Goal: Book appointment/travel/reservation

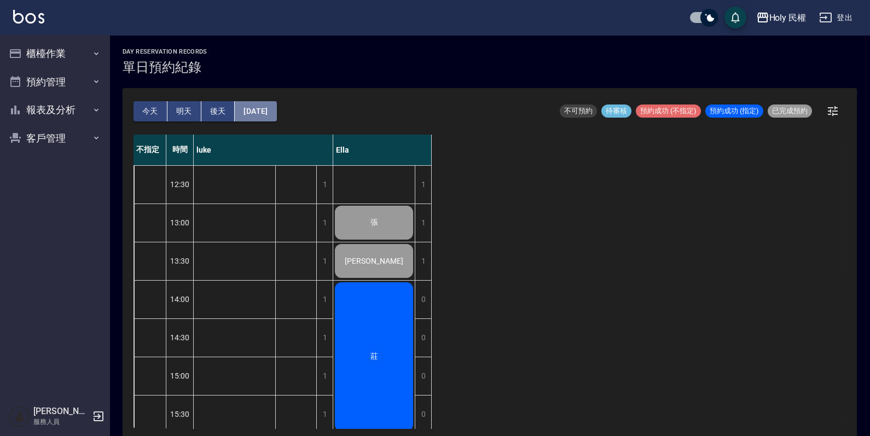
click at [269, 110] on button "[DATE]" at bounding box center [256, 111] width 42 height 20
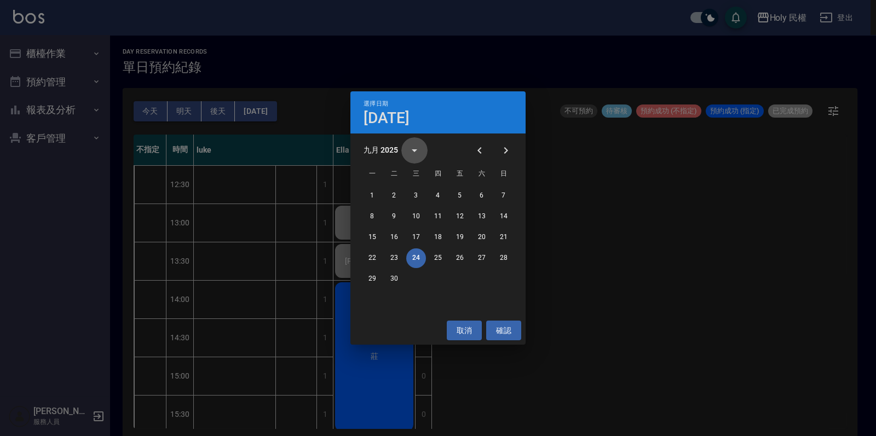
click at [415, 155] on icon "calendar view is open, switch to year view" at bounding box center [414, 150] width 13 height 13
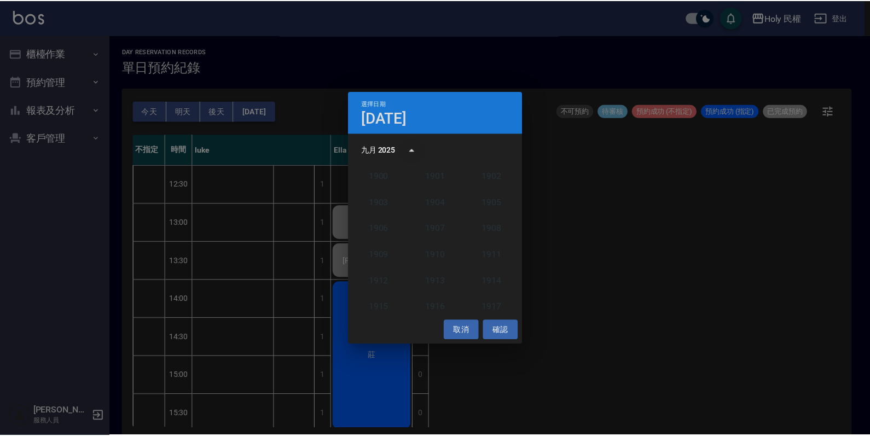
scroll to position [1013, 0]
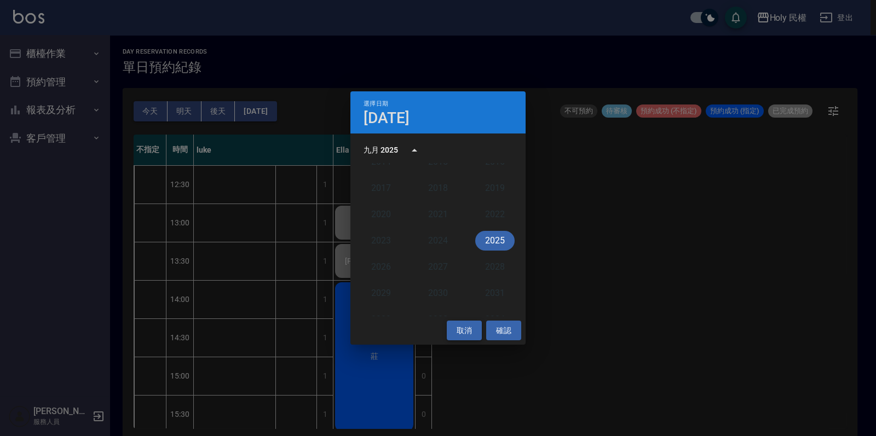
click at [474, 333] on button "取消" at bounding box center [464, 331] width 35 height 20
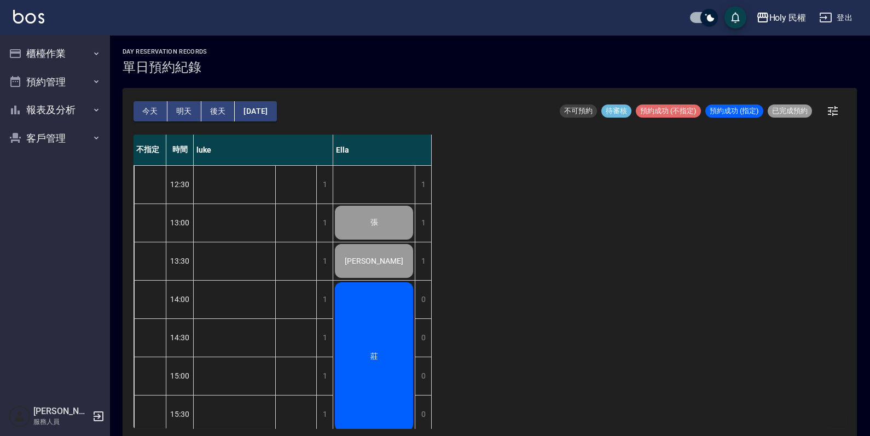
click at [260, 116] on button "[DATE]" at bounding box center [256, 111] width 42 height 20
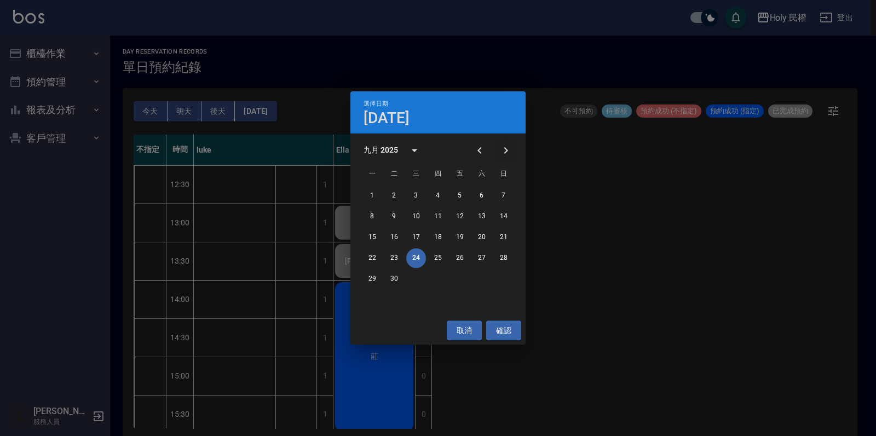
click at [513, 153] on button "Next month" at bounding box center [506, 150] width 26 height 26
click at [504, 193] on button "5" at bounding box center [504, 196] width 20 height 20
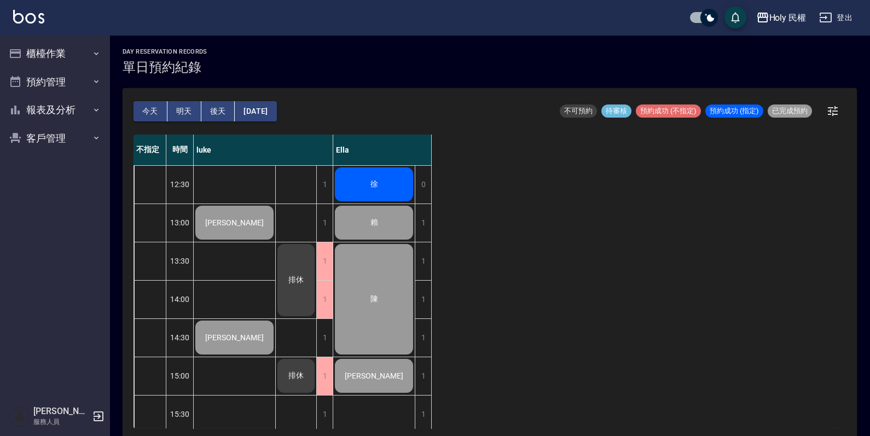
click at [266, 104] on button "[DATE]" at bounding box center [256, 111] width 42 height 20
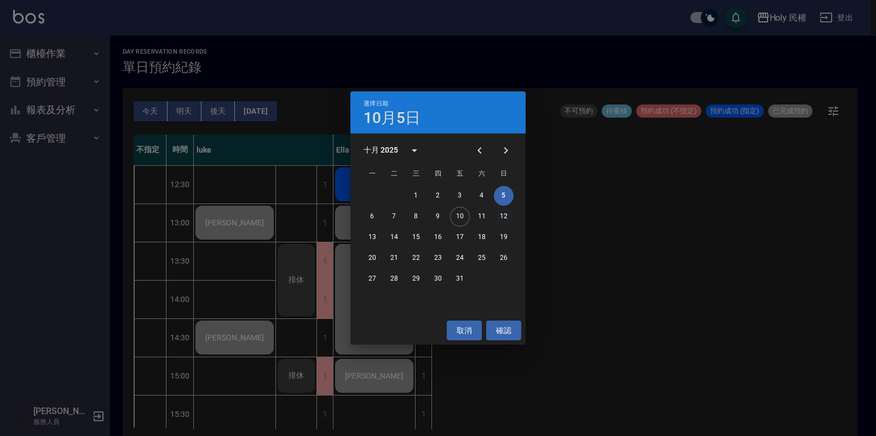
click at [509, 216] on button "12" at bounding box center [504, 217] width 20 height 20
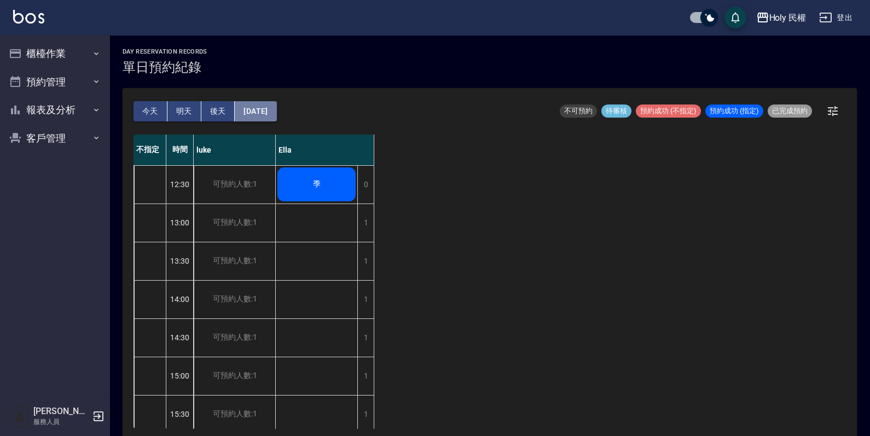
click at [276, 112] on button "[DATE]" at bounding box center [256, 111] width 42 height 20
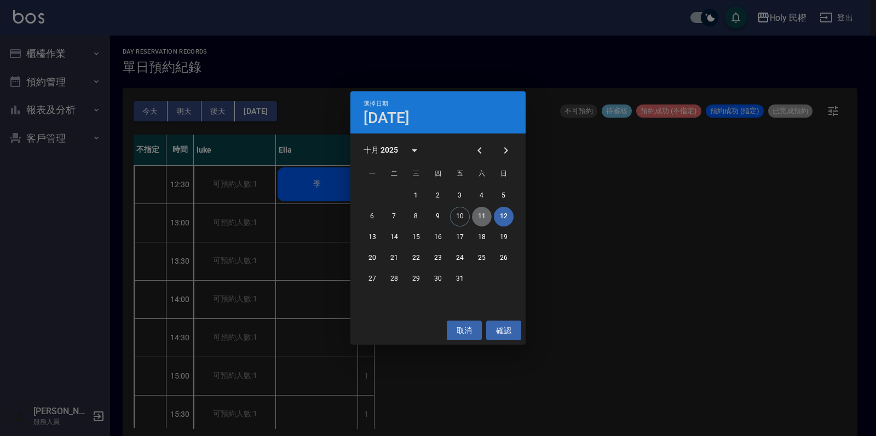
click at [478, 215] on button "11" at bounding box center [482, 217] width 20 height 20
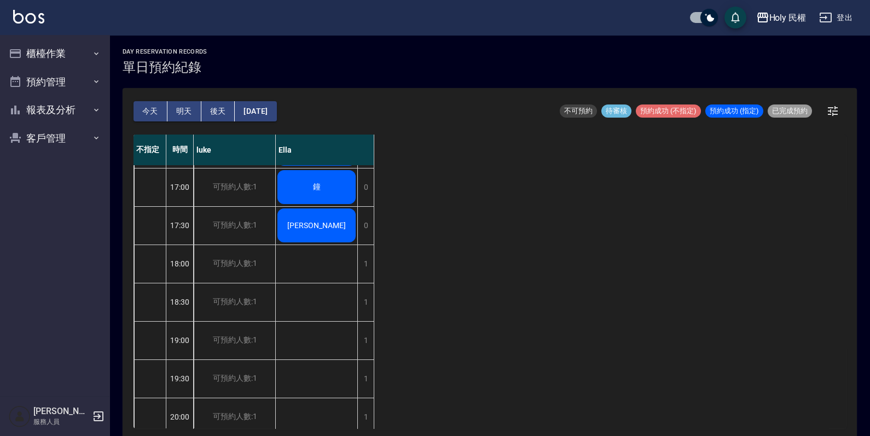
scroll to position [360, 0]
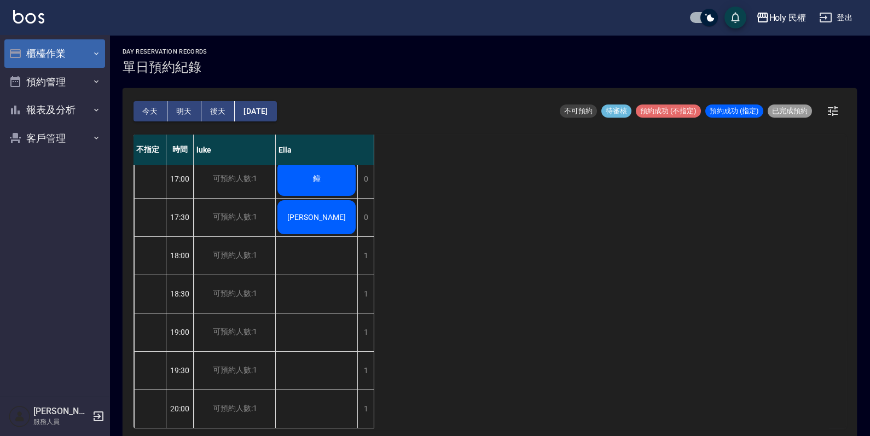
click at [57, 47] on button "櫃檯作業" at bounding box center [54, 53] width 101 height 28
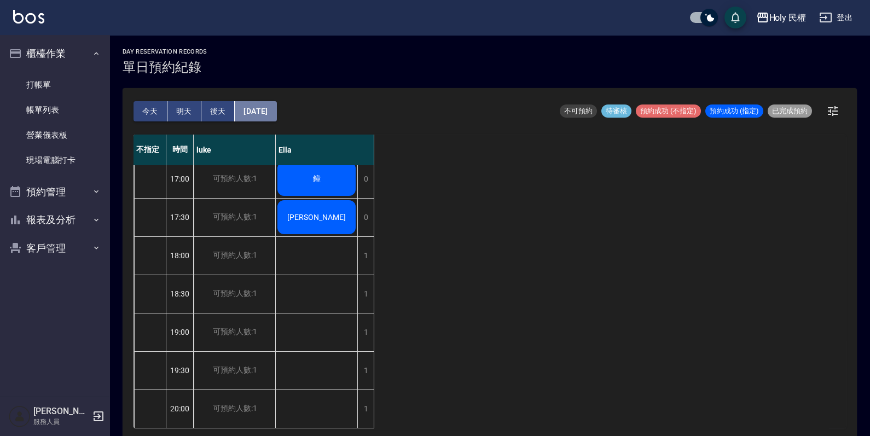
click at [276, 118] on button "[DATE]" at bounding box center [256, 111] width 42 height 20
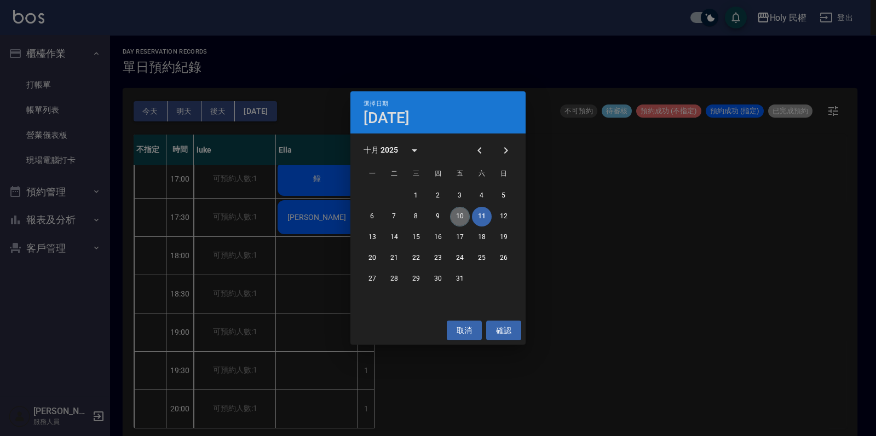
click at [457, 213] on button "10" at bounding box center [460, 217] width 20 height 20
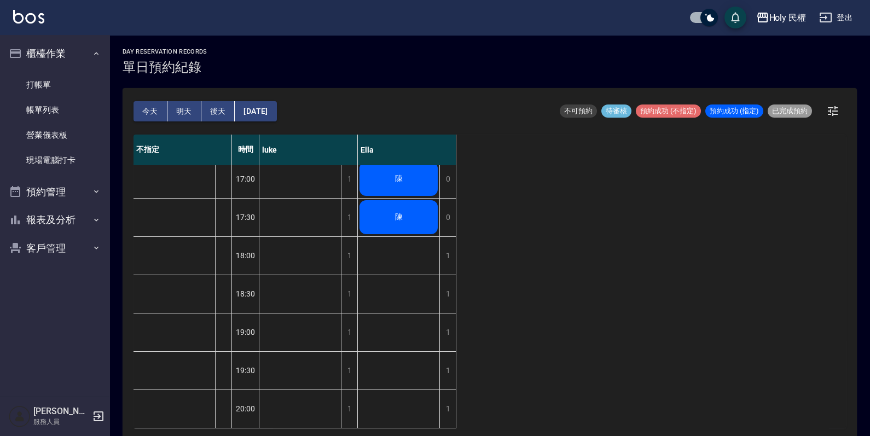
click at [177, 105] on button "明天" at bounding box center [184, 111] width 34 height 20
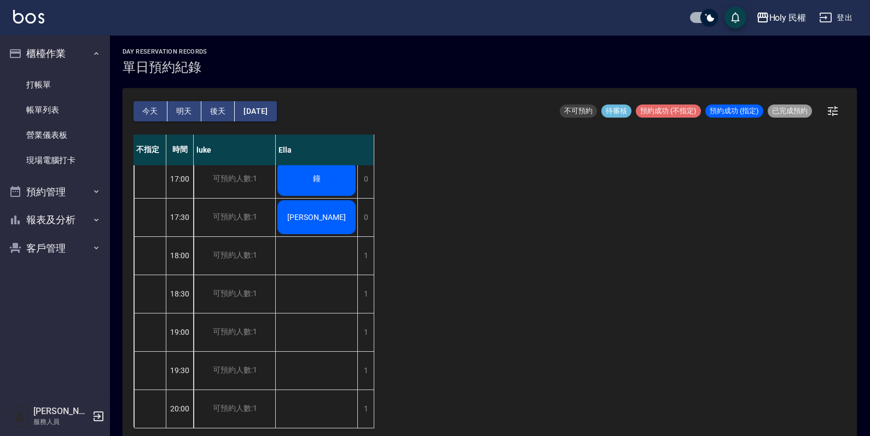
scroll to position [18, 0]
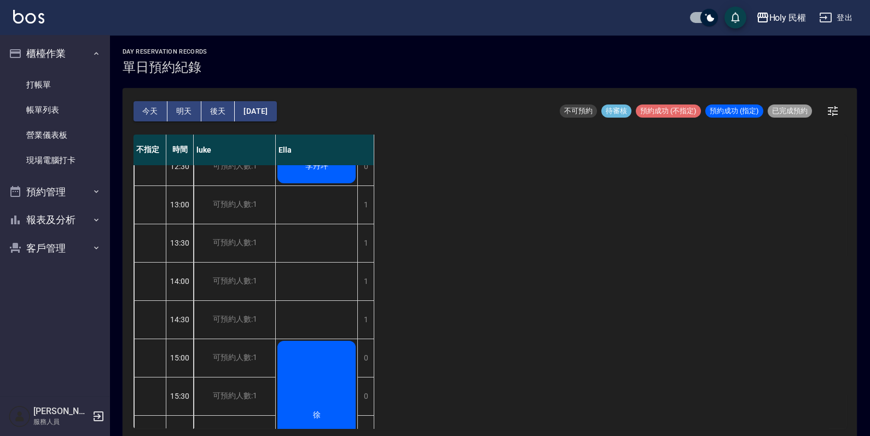
click at [309, 353] on div "徐" at bounding box center [317, 415] width 82 height 152
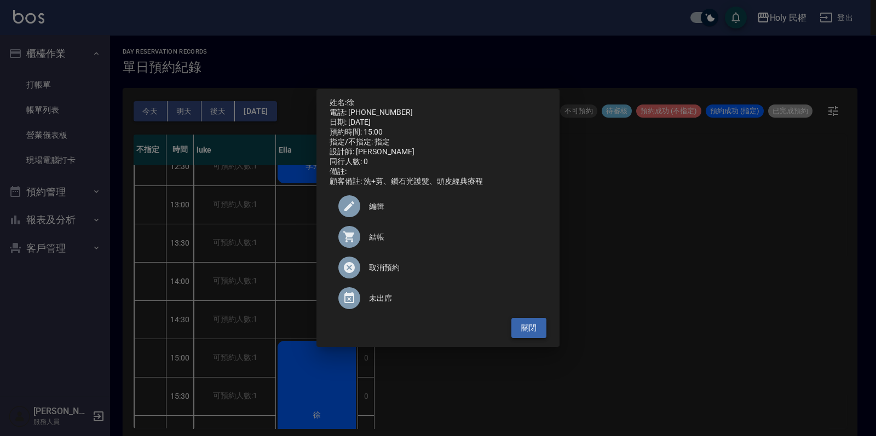
click at [524, 332] on button "關閉" at bounding box center [528, 328] width 35 height 20
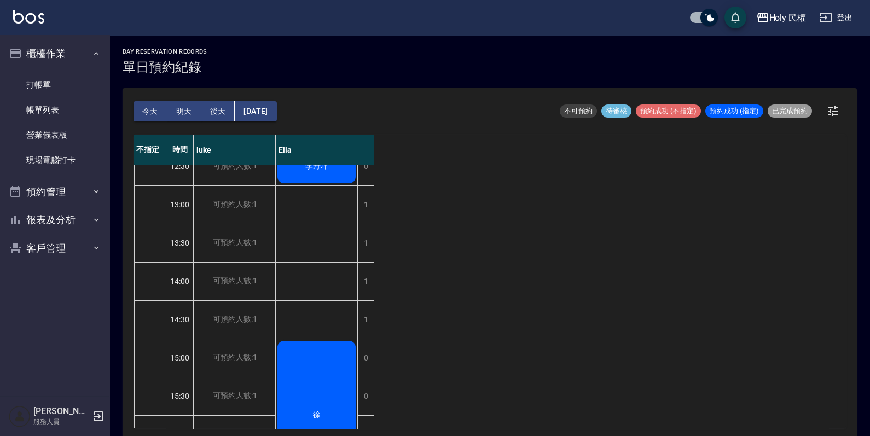
click at [143, 109] on button "今天" at bounding box center [151, 111] width 34 height 20
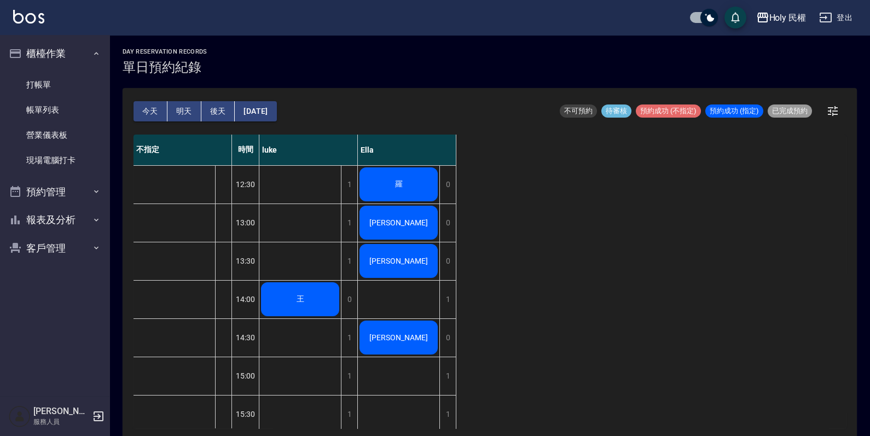
scroll to position [136, 0]
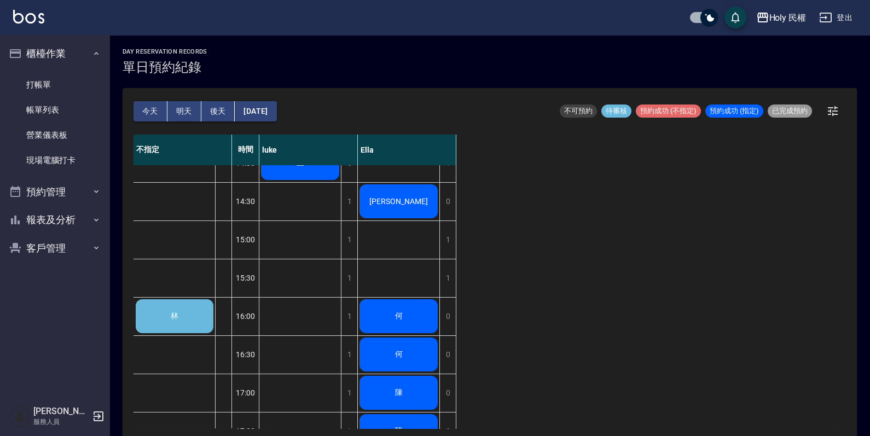
click at [186, 312] on div "林" at bounding box center [174, 316] width 81 height 37
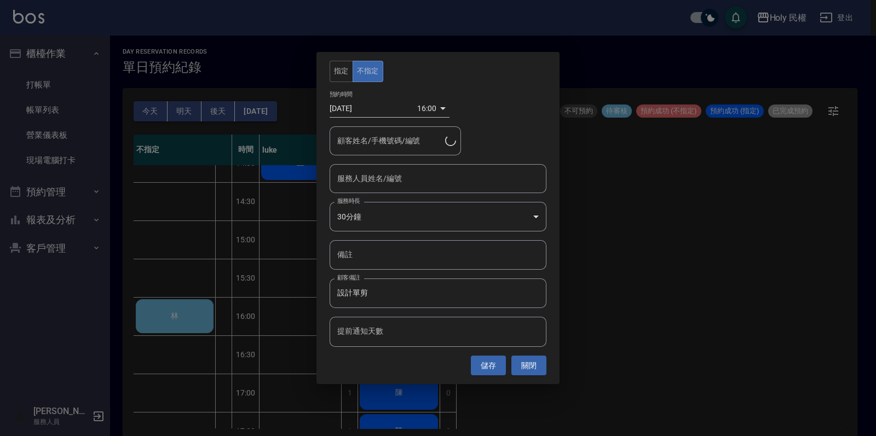
type input "林/0975341058/"
click at [536, 366] on button "關閉" at bounding box center [528, 366] width 35 height 20
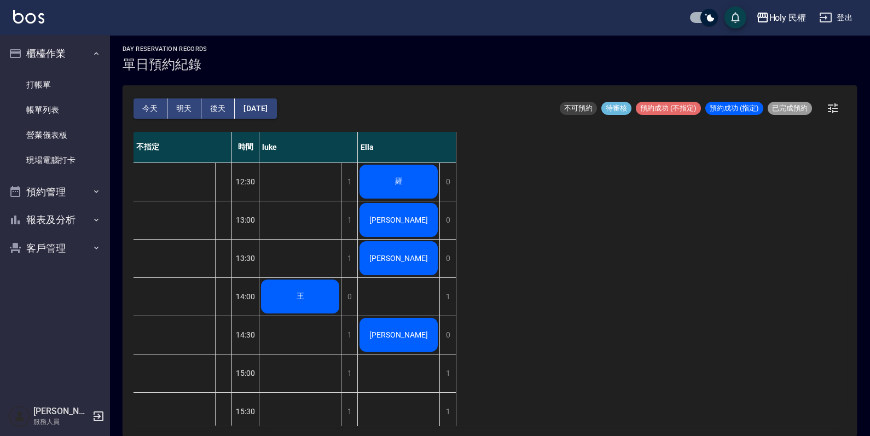
scroll to position [273, 0]
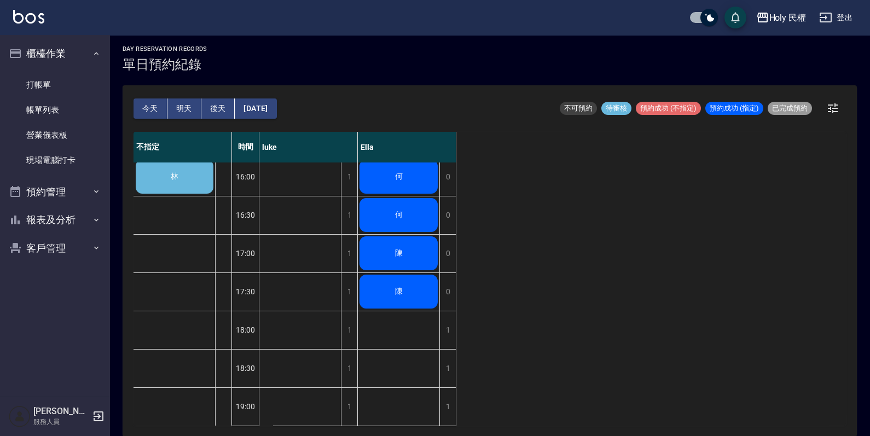
click at [186, 177] on div "林" at bounding box center [174, 176] width 81 height 37
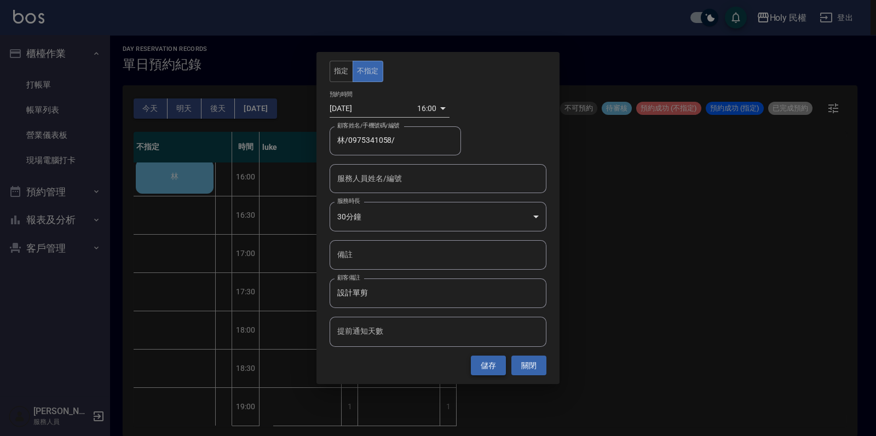
click at [492, 360] on button "儲存" at bounding box center [488, 366] width 35 height 20
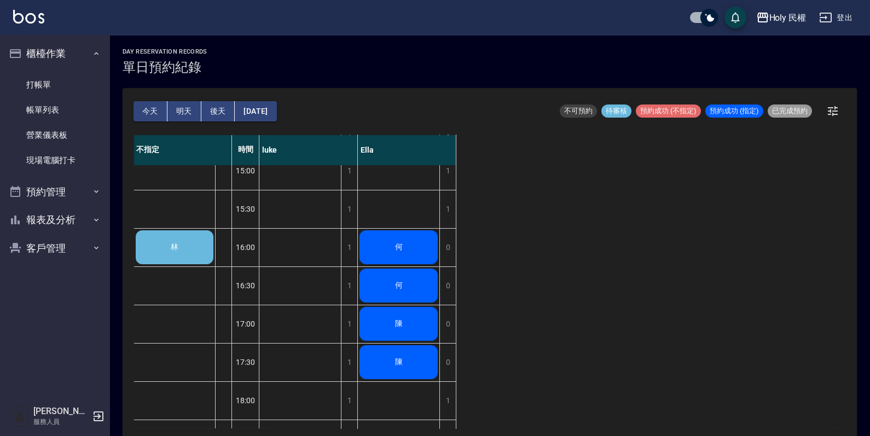
scroll to position [360, 0]
